Goal: Book appointment/travel/reservation

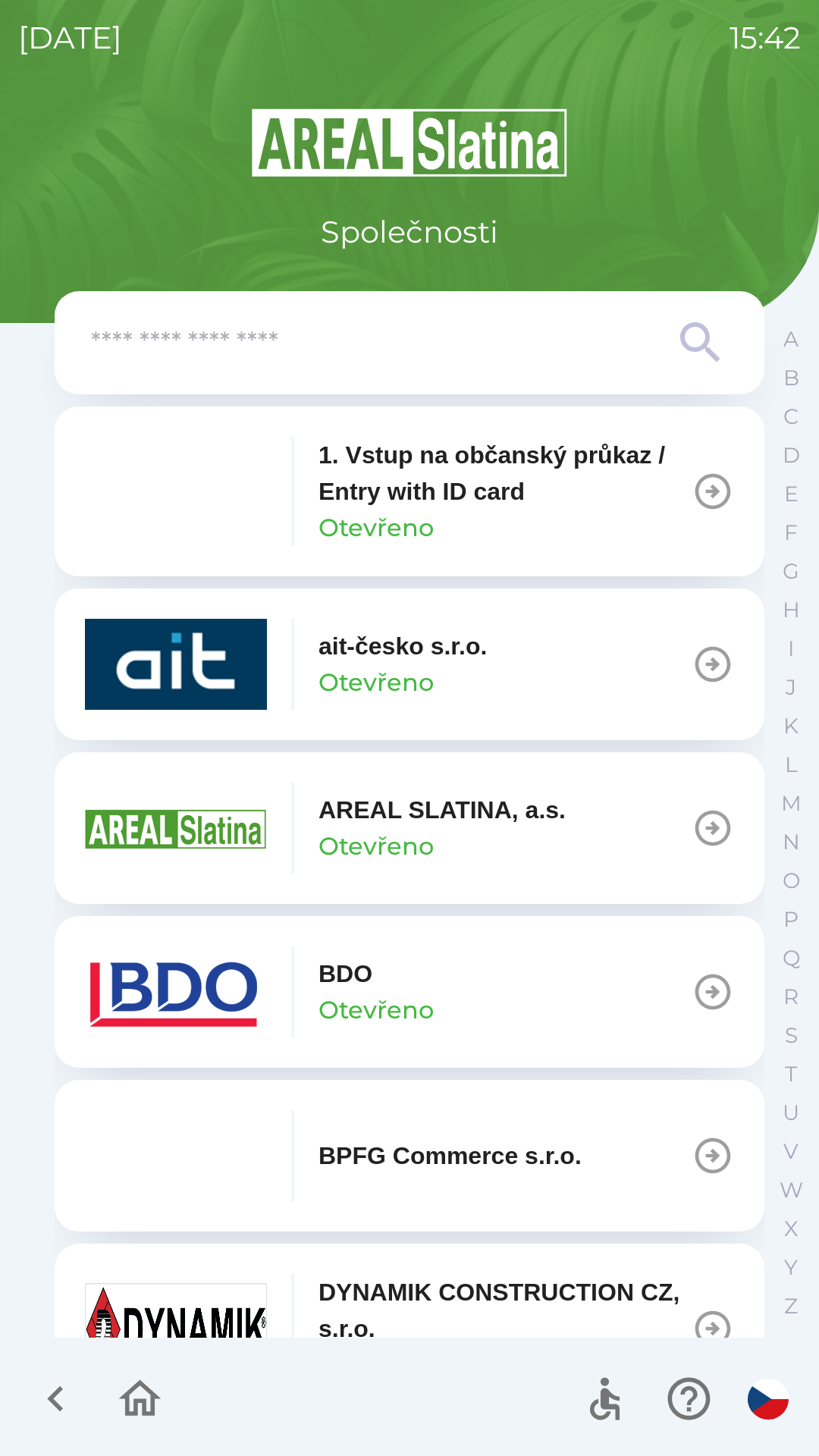
click at [692, 997] on icon "button" at bounding box center [713, 993] width 43 height 43
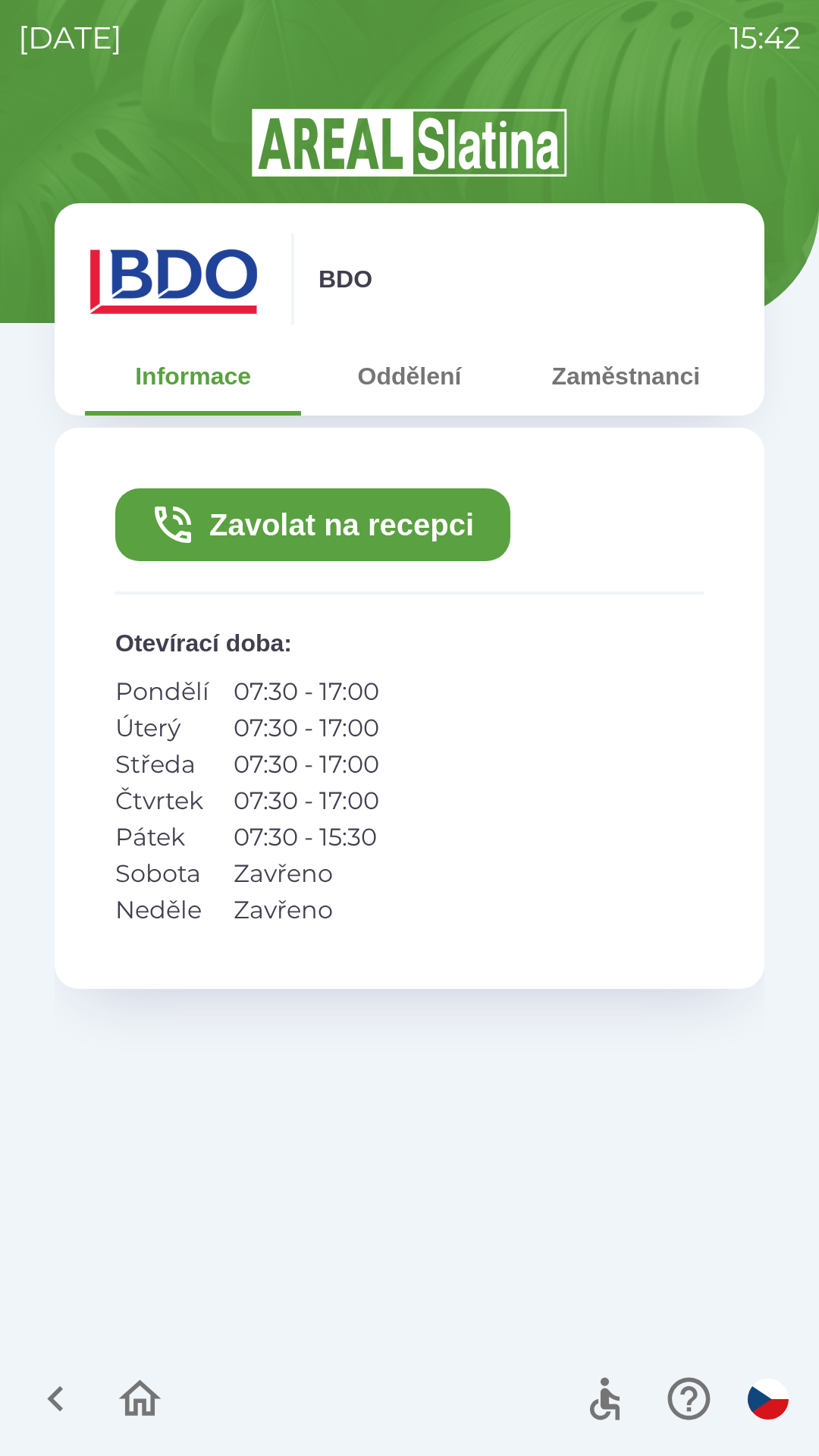
click at [279, 526] on button "Zavolat na recepci" at bounding box center [313, 525] width 395 height 73
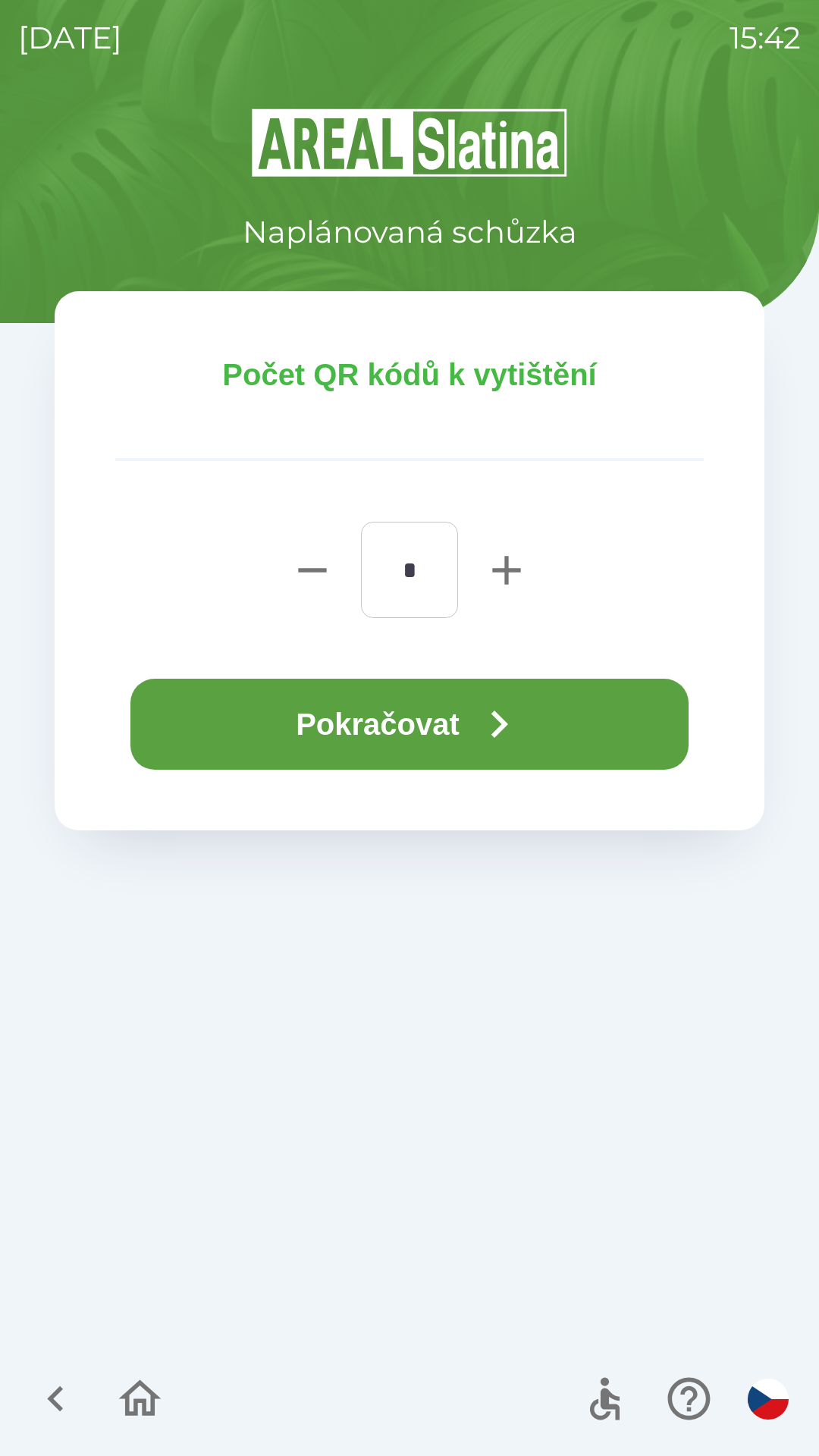
click at [365, 713] on button "Pokračovat" at bounding box center [410, 724] width 558 height 91
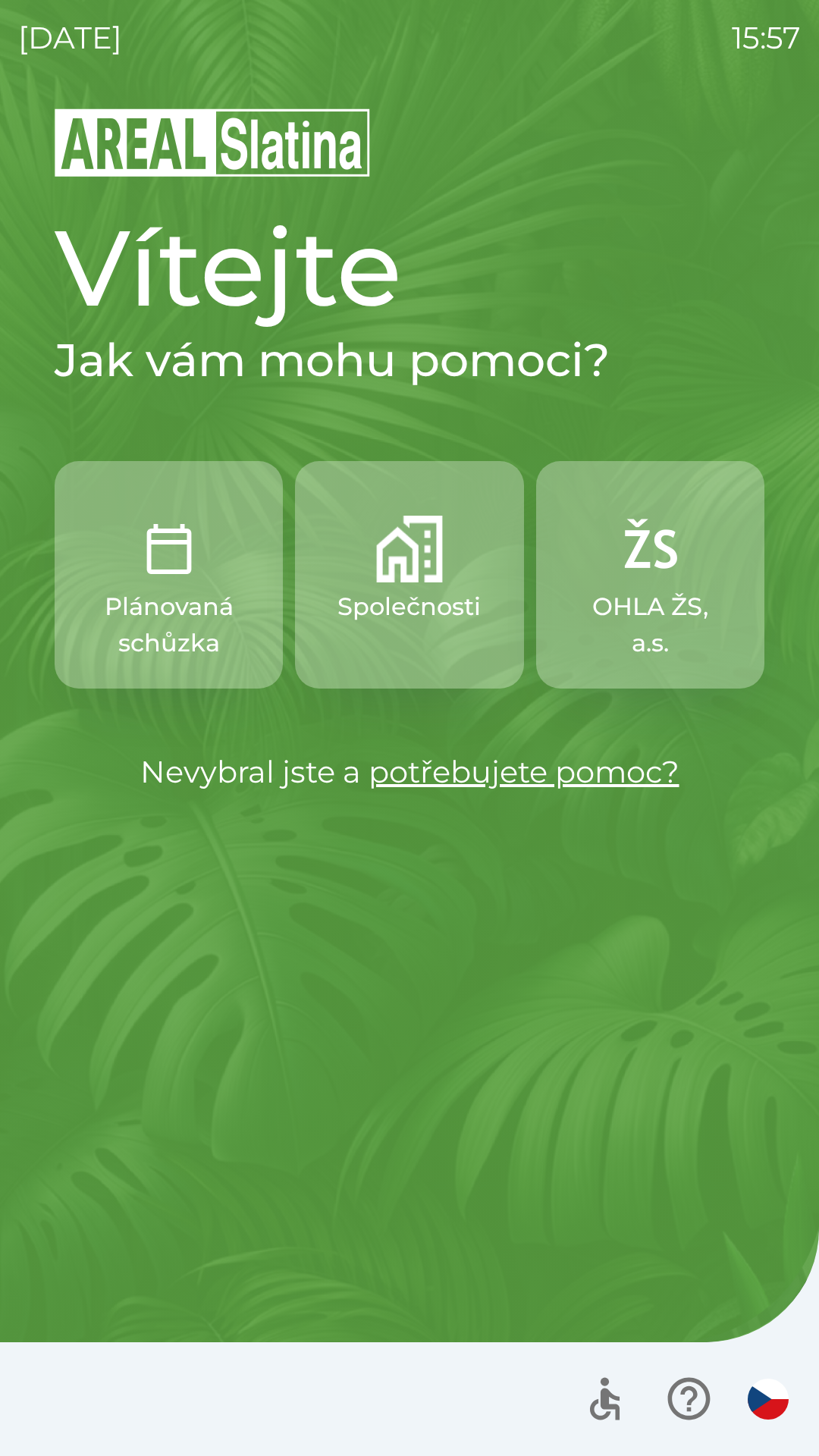
click at [427, 600] on p "Společnosti" at bounding box center [408, 607] width 143 height 37
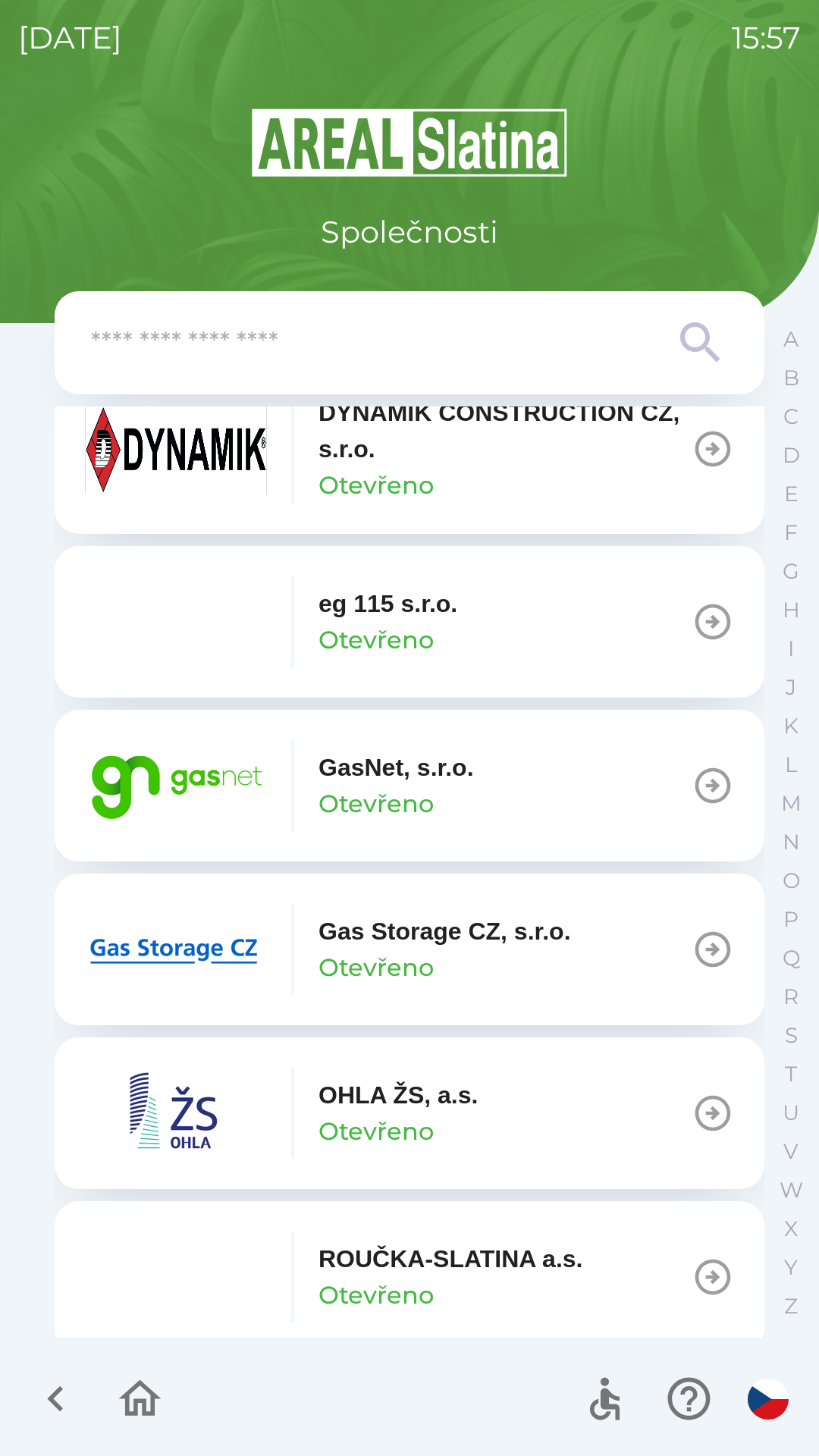
scroll to position [938, 0]
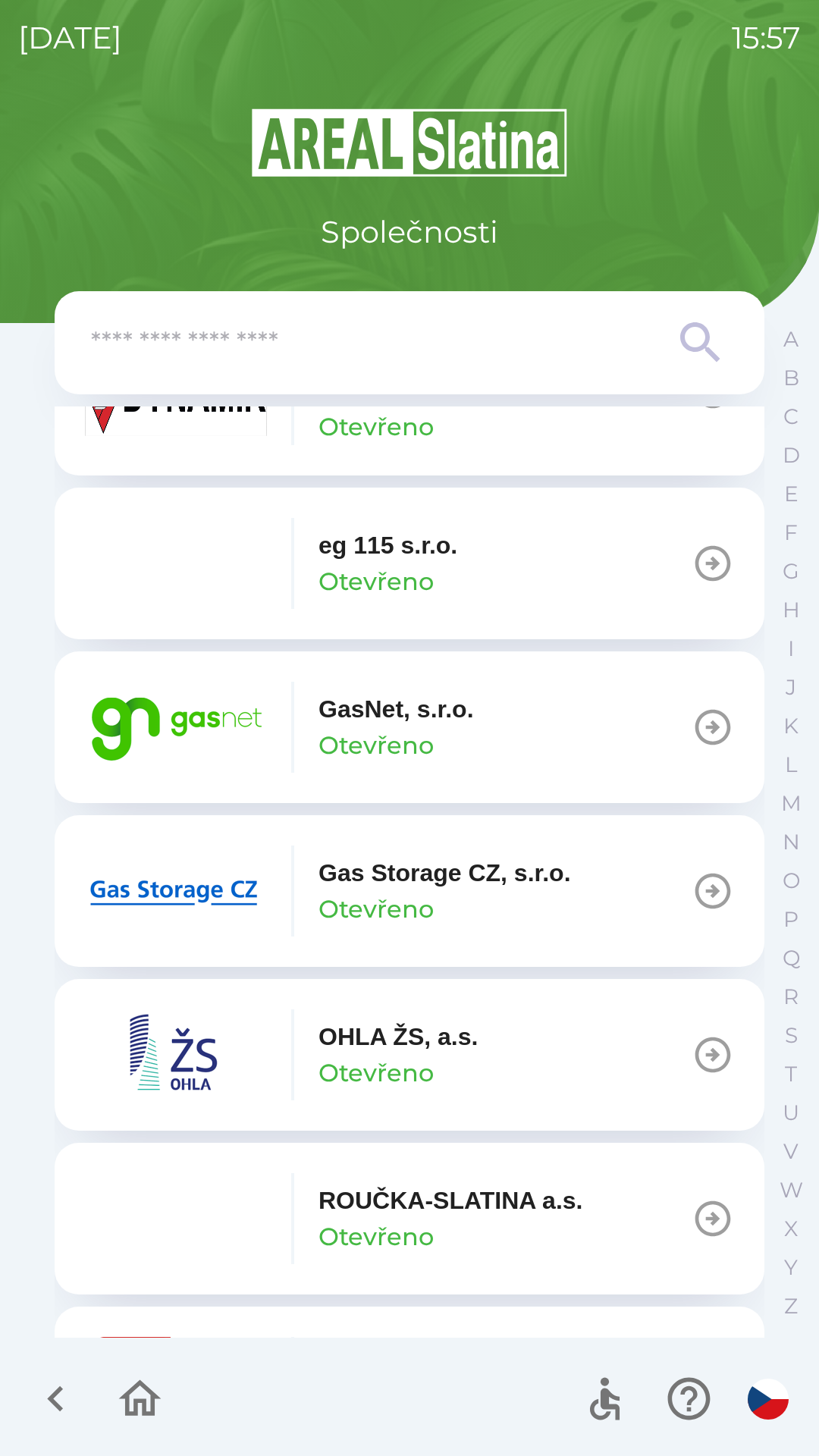
click at [431, 730] on p "Otevřeno" at bounding box center [376, 746] width 115 height 37
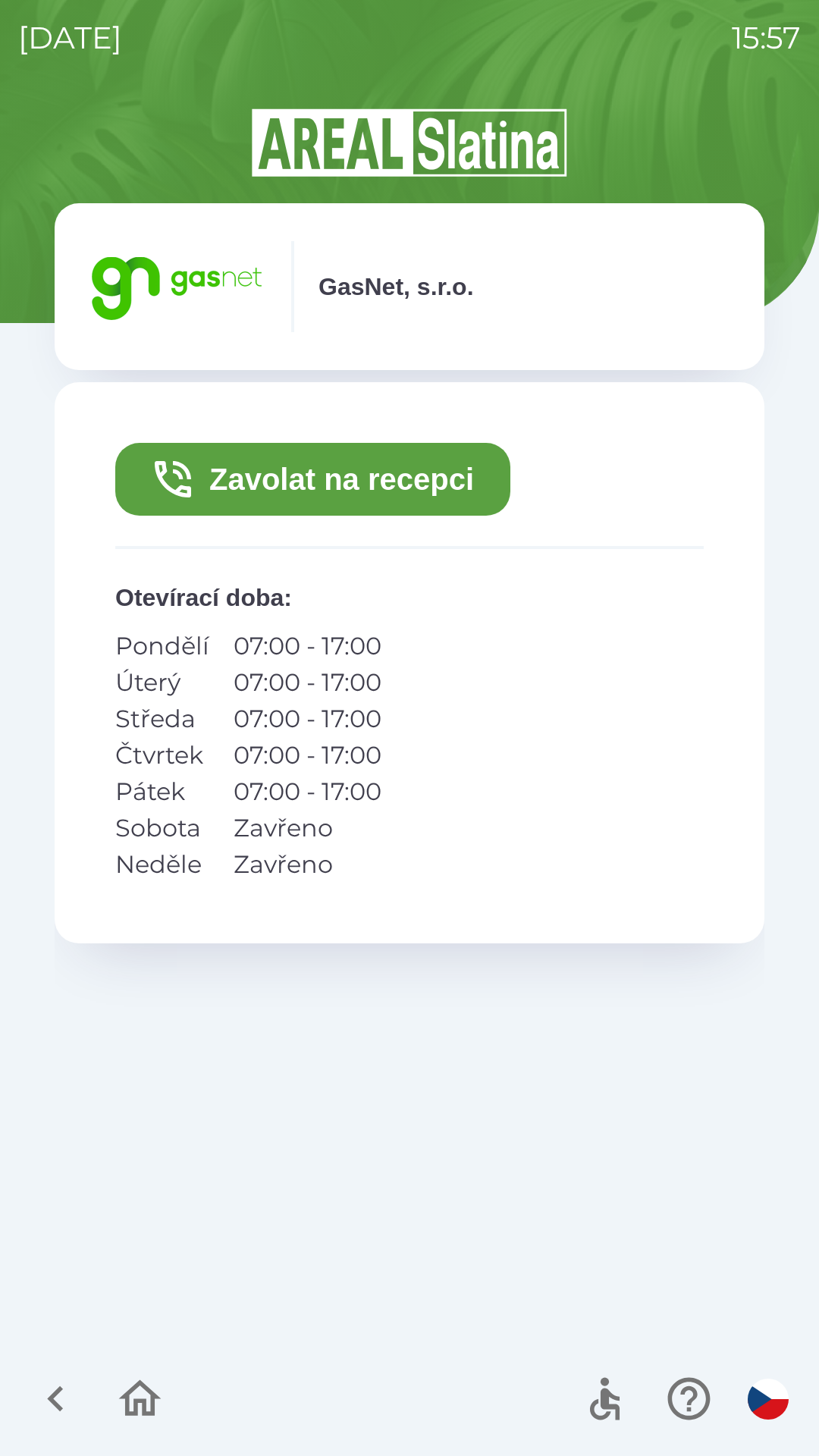
click at [418, 480] on button "Zavolat na recepci" at bounding box center [313, 479] width 395 height 73
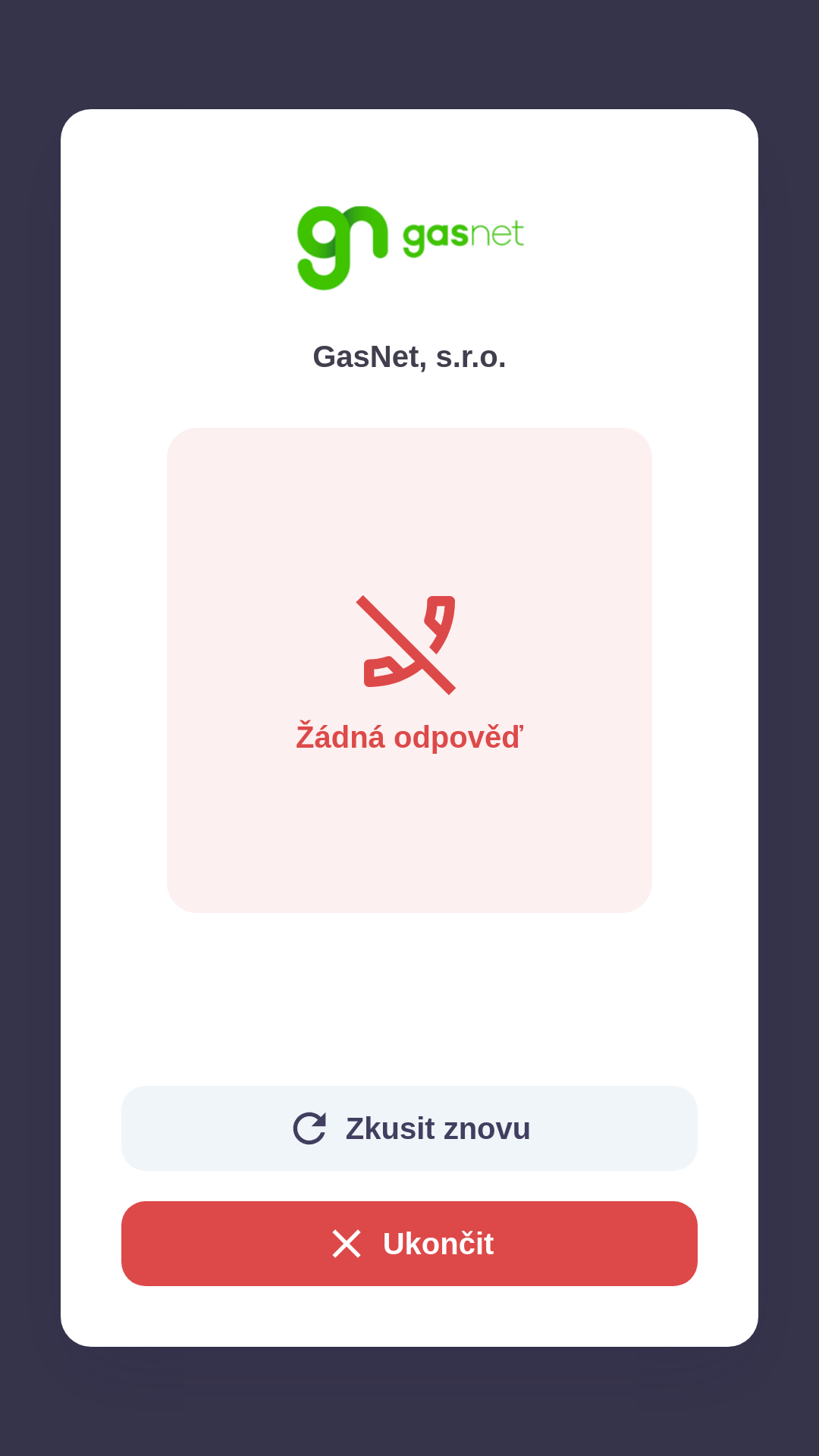
click at [522, 1142] on button "Zkusit znovu" at bounding box center [410, 1128] width 577 height 85
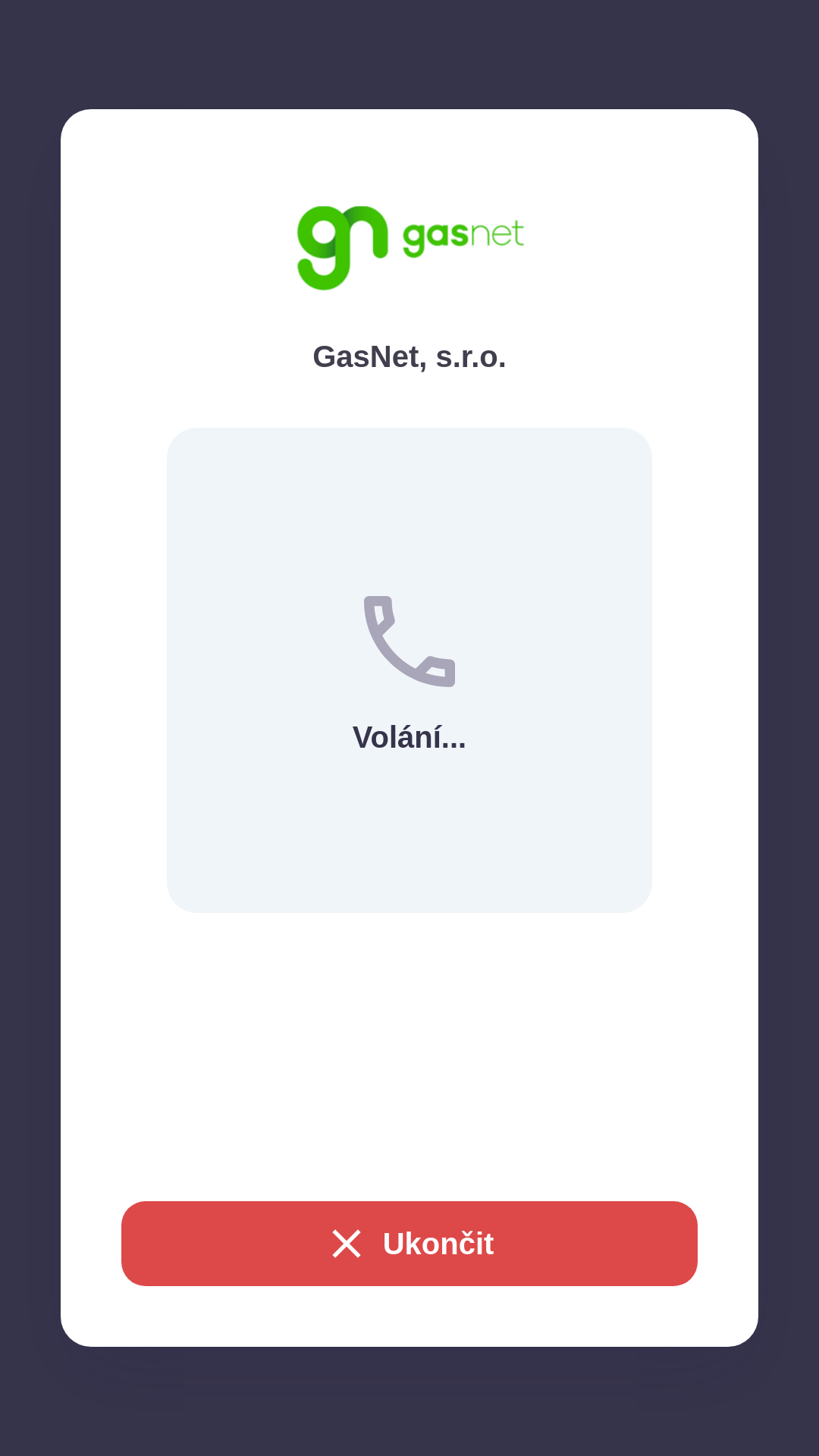
click at [448, 1228] on button "Ukončit" at bounding box center [410, 1243] width 577 height 85
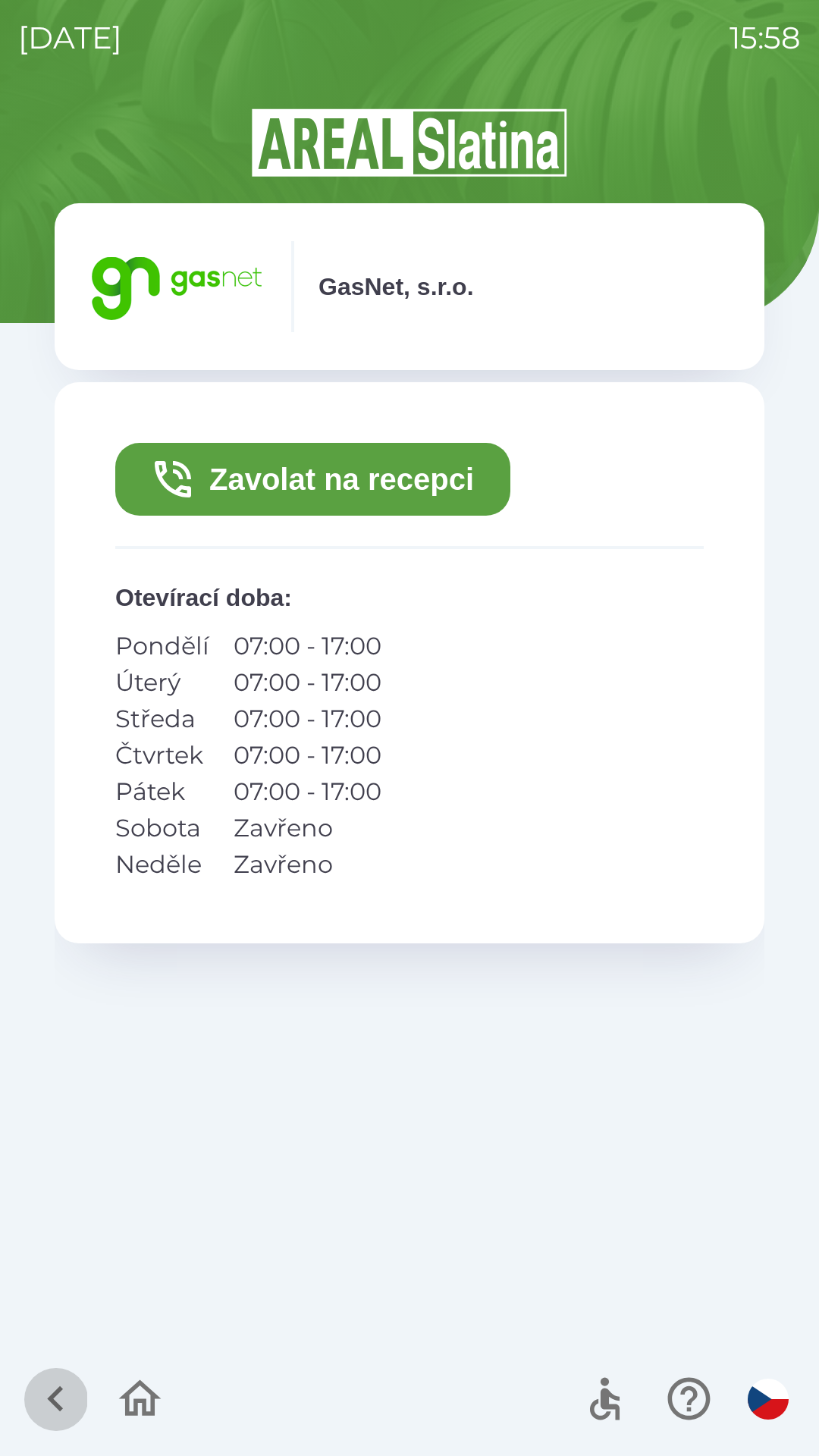
click at [58, 1392] on icon "button" at bounding box center [54, 1399] width 16 height 26
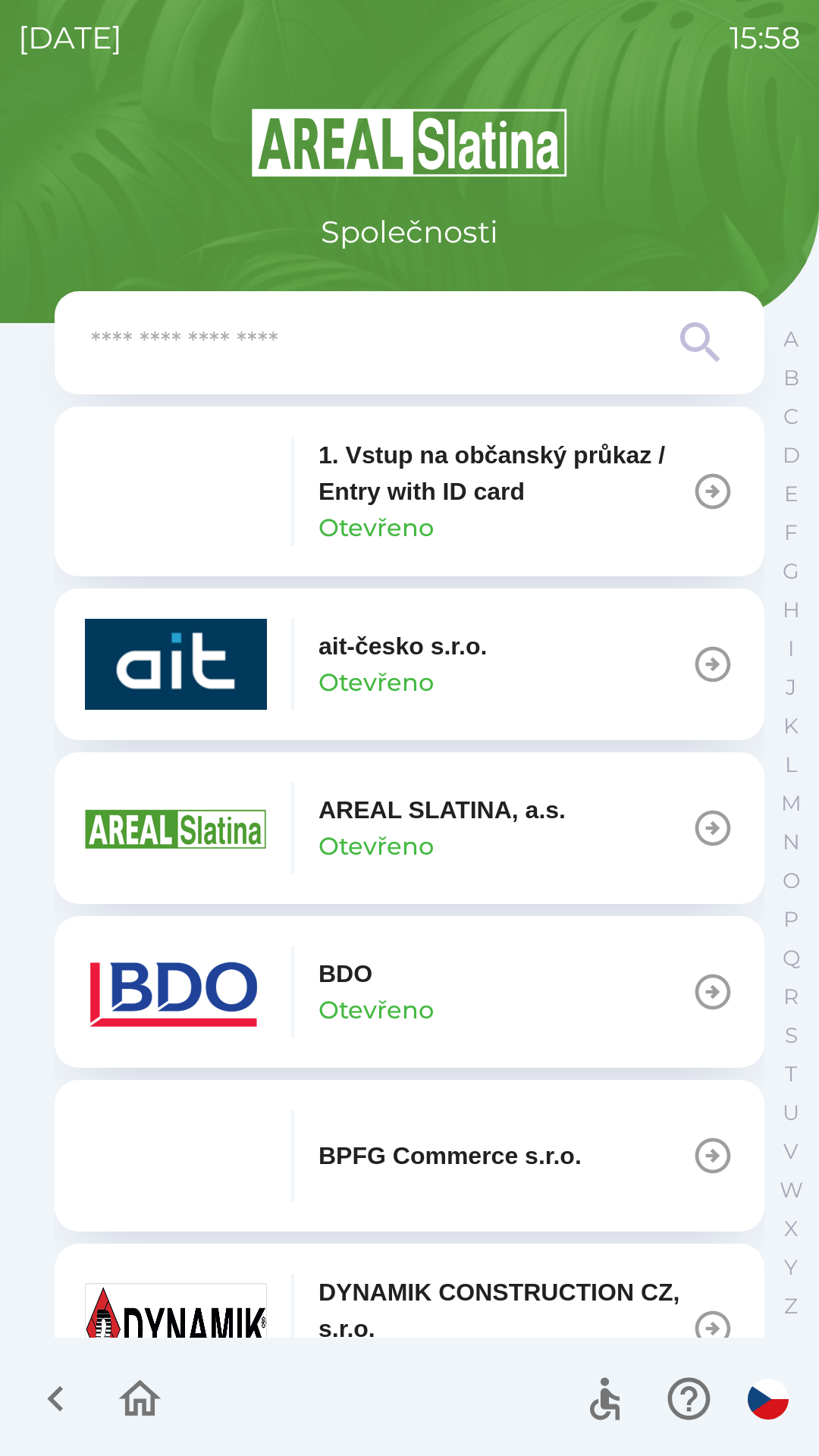
click at [504, 468] on p "1. Vstup na občanský průkaz / Entry with ID card" at bounding box center [505, 473] width 373 height 73
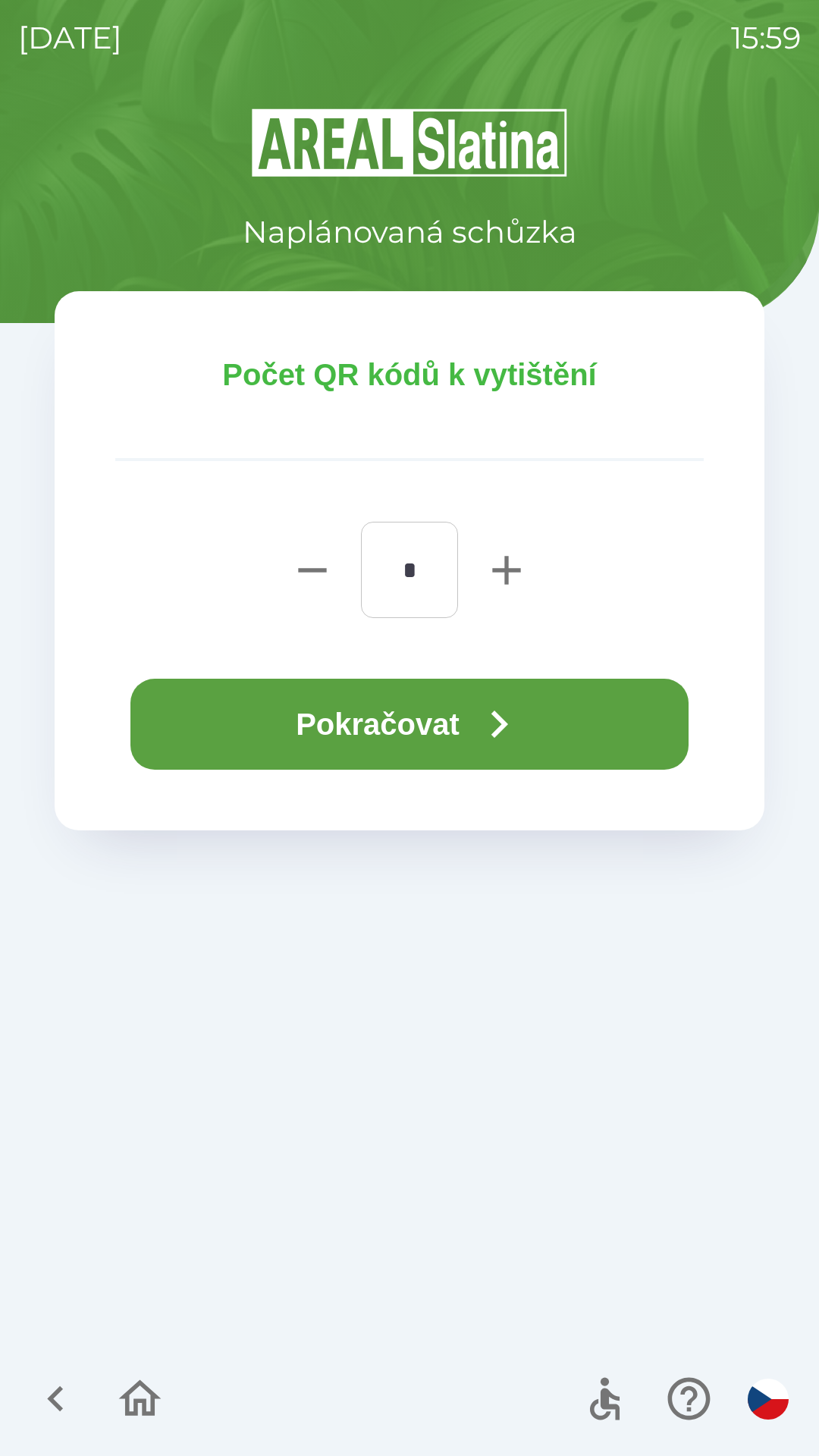
click at [492, 714] on icon "button" at bounding box center [499, 724] width 54 height 54
